Goal: Task Accomplishment & Management: Complete application form

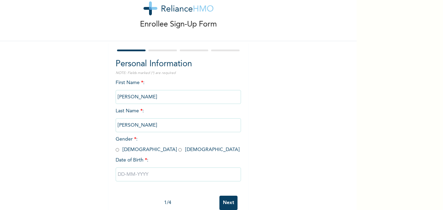
scroll to position [36, 0]
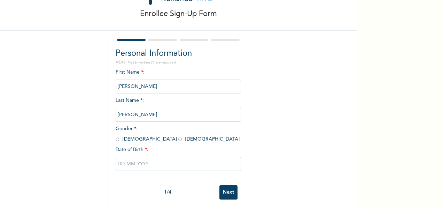
click at [116, 136] on input "radio" at bounding box center [117, 139] width 3 height 7
radio input "true"
click at [140, 157] on input "text" at bounding box center [178, 164] width 125 height 14
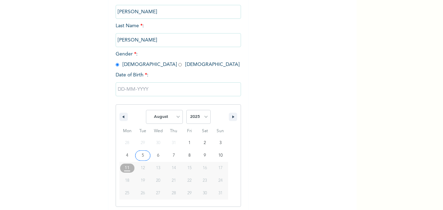
scroll to position [107, 0]
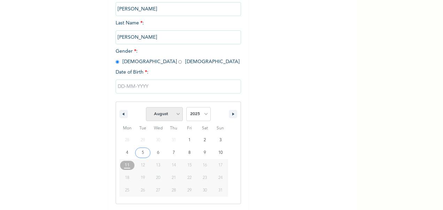
click at [155, 118] on select "January February March April May June July August September October November De…" at bounding box center [164, 114] width 37 height 14
select select "3"
click at [146, 108] on select "January February March April May June July August September October November De…" at bounding box center [164, 114] width 37 height 14
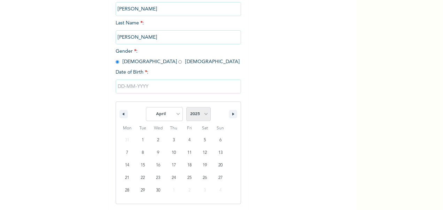
click at [199, 110] on select "2025 2024 2023 2022 2021 2020 2019 2018 2017 2016 2015 2014 2013 2012 2011 2010…" at bounding box center [198, 114] width 24 height 14
select select "1996"
click at [186, 108] on select "2025 2024 2023 2022 2021 2020 2019 2018 2017 2016 2015 2014 2013 2012 2011 2010…" at bounding box center [198, 114] width 24 height 14
type input "[DATE]"
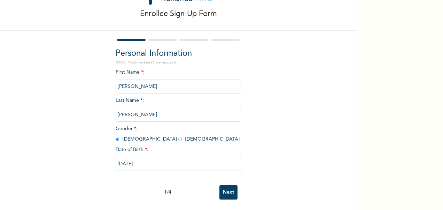
click at [226, 190] on input "Next" at bounding box center [228, 192] width 18 height 14
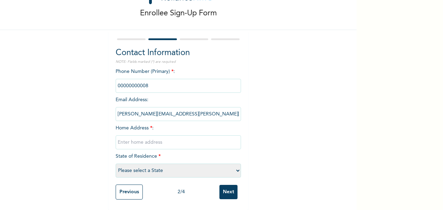
click at [124, 79] on input "phone" at bounding box center [178, 86] width 125 height 14
click at [130, 136] on input "text" at bounding box center [178, 142] width 125 height 14
type input "[STREET_ADDRESS]"
select select "25"
click at [233, 186] on input "Next" at bounding box center [228, 192] width 18 height 14
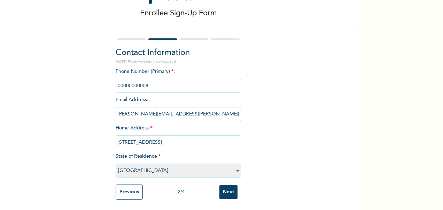
scroll to position [0, 0]
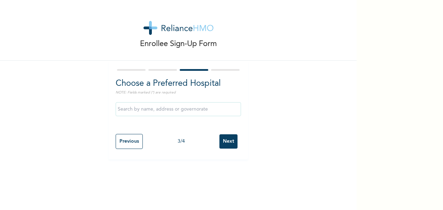
click at [157, 109] on input "text" at bounding box center [178, 109] width 125 height 14
type input "Veta Hospitals Ltd"
click at [230, 141] on input "Next" at bounding box center [228, 141] width 18 height 14
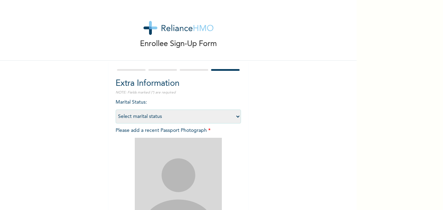
click at [162, 118] on select "Select marital status [DEMOGRAPHIC_DATA] Married [DEMOGRAPHIC_DATA] Widow/[DEMO…" at bounding box center [178, 116] width 125 height 14
select select "2"
click at [116, 109] on select "Select marital status [DEMOGRAPHIC_DATA] Married [DEMOGRAPHIC_DATA] Widow/[DEMO…" at bounding box center [178, 116] width 125 height 14
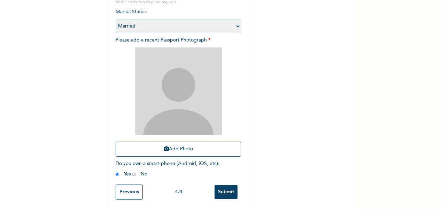
scroll to position [96, 0]
click at [220, 187] on input "Submit" at bounding box center [226, 192] width 23 height 14
